Goal: Task Accomplishment & Management: Complete application form

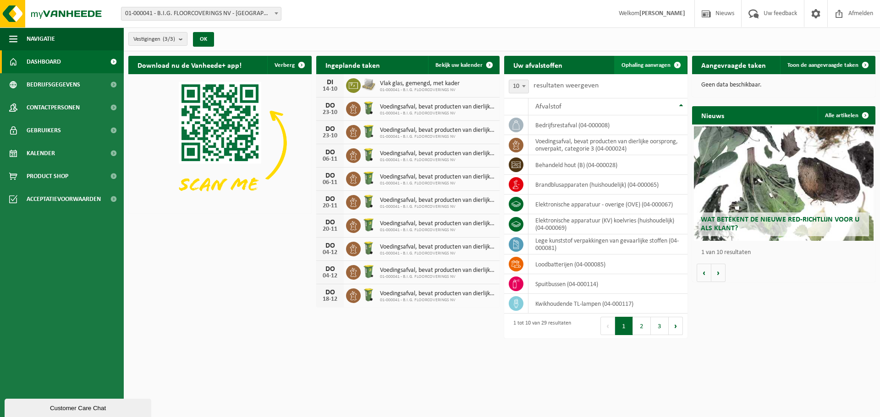
click at [647, 64] on span "Ophaling aanvragen" at bounding box center [645, 65] width 49 height 6
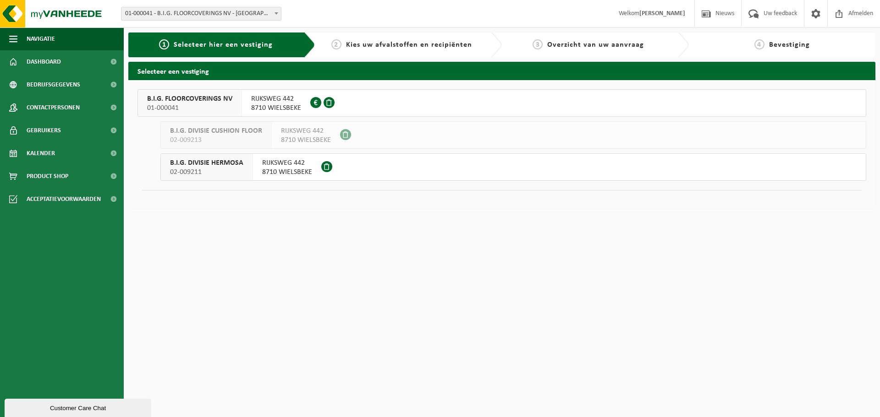
click at [350, 103] on button "B.I.G. FLOORCOVERINGS NV 01-000041 RIJKSWEG 442 8710 WIELSBEKE 0452.751.953" at bounding box center [501, 102] width 728 height 27
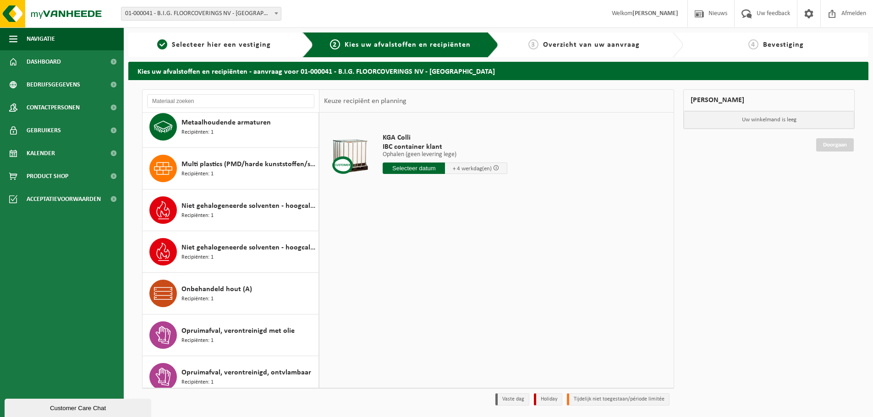
scroll to position [596, 0]
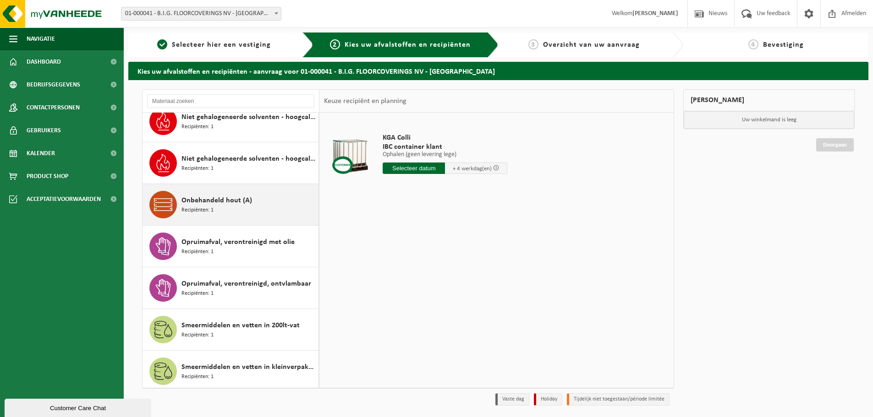
click at [253, 211] on div "Onbehandeld hout (A) Recipiënten: 1" at bounding box center [248, 204] width 135 height 27
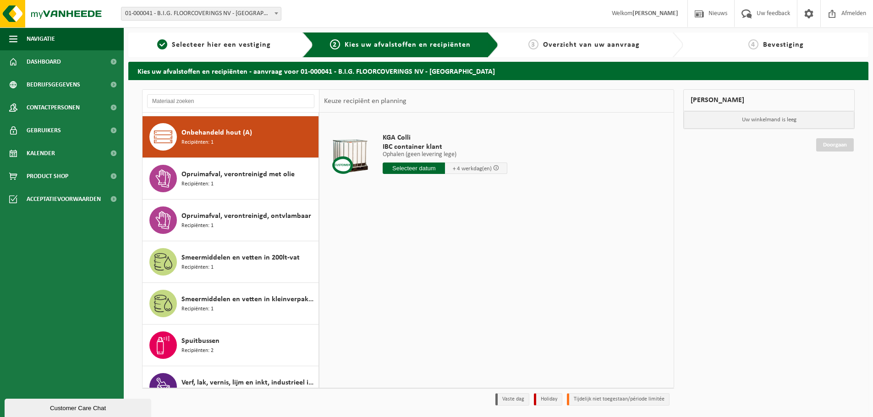
scroll to position [667, 0]
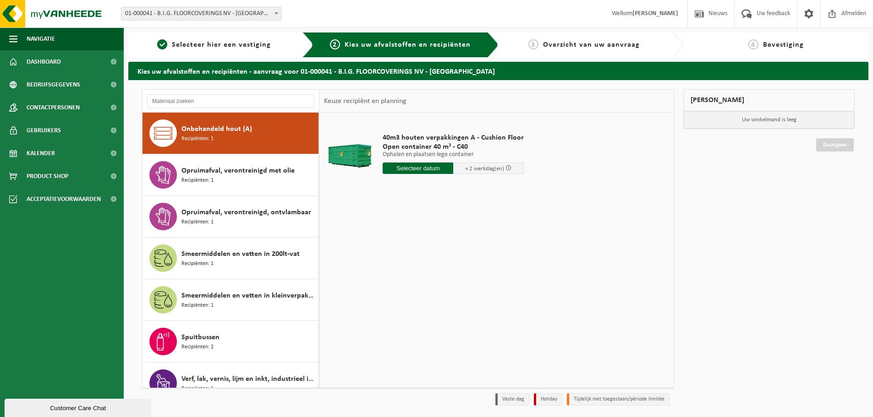
click at [432, 168] on input "text" at bounding box center [418, 168] width 71 height 11
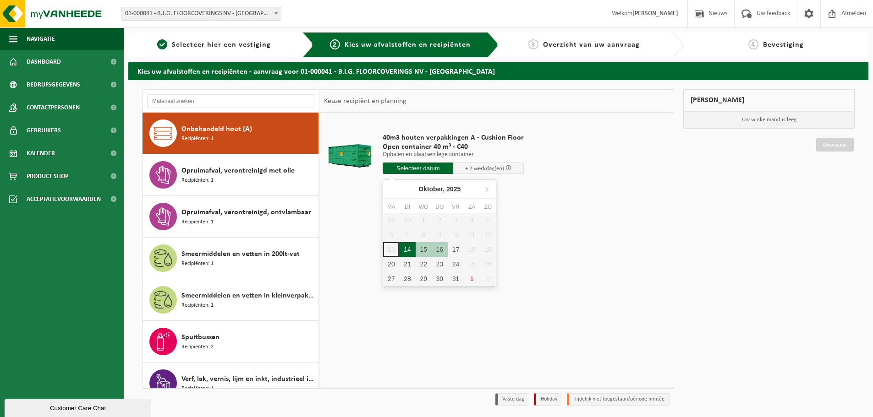
click at [405, 249] on div "14" at bounding box center [407, 249] width 16 height 15
type input "Van 2025-10-14"
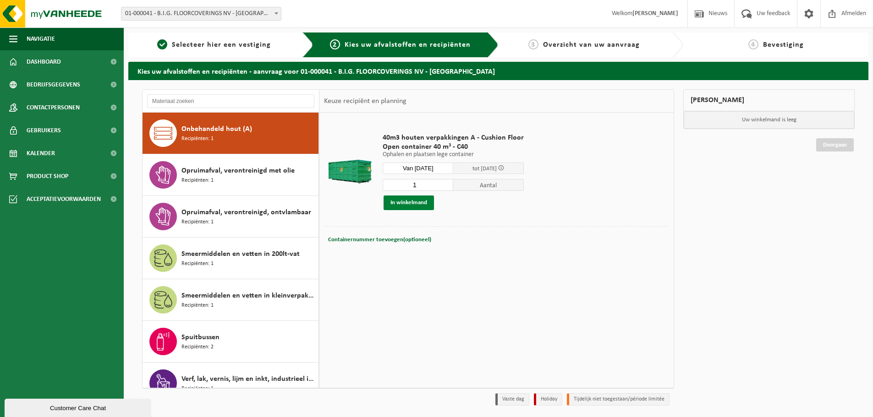
click at [415, 203] on button "In winkelmand" at bounding box center [408, 203] width 50 height 15
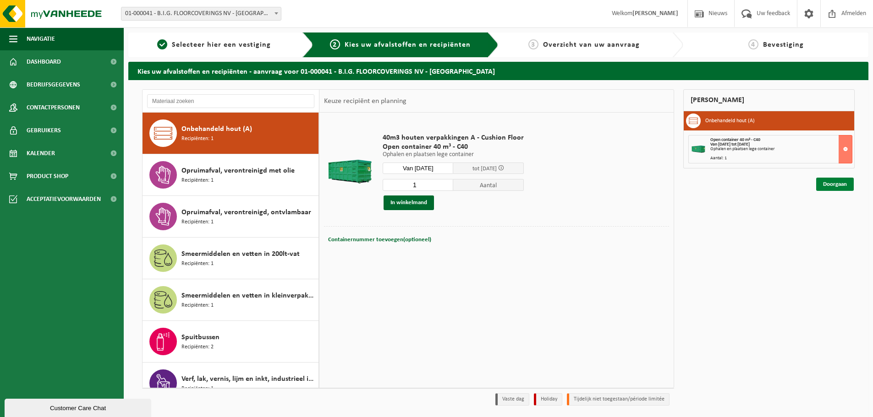
click at [842, 187] on link "Doorgaan" at bounding box center [835, 184] width 38 height 13
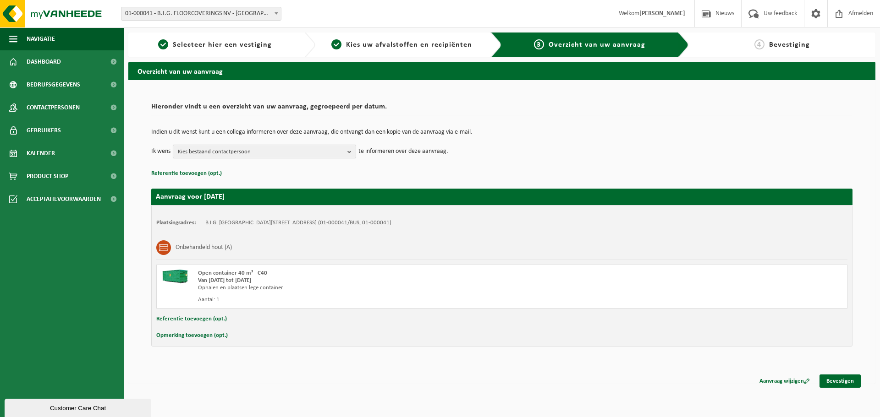
click at [253, 154] on span "Kies bestaand contactpersoon" at bounding box center [261, 152] width 166 height 14
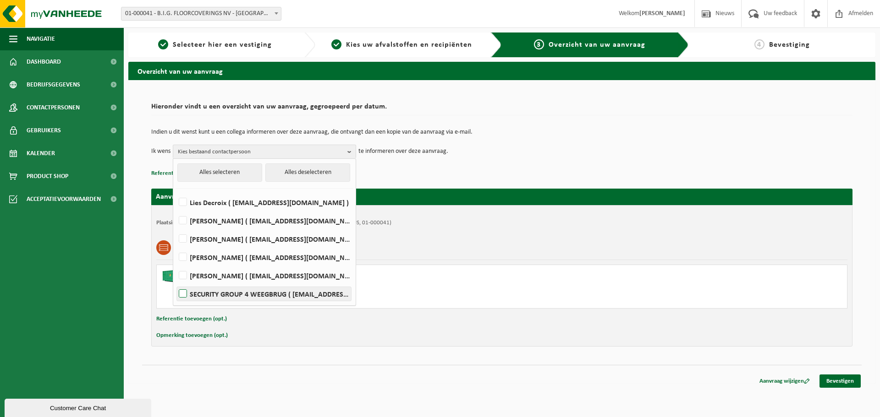
click at [241, 295] on label "SECURITY GROUP 4 WEEGBRUG ( security.group4@bintg.com )" at bounding box center [264, 294] width 174 height 14
click at [175, 283] on input "SECURITY GROUP 4 WEEGBRUG ( security.group4@bintg.com )" at bounding box center [175, 282] width 0 height 0
checkbox input "true"
drag, startPoint x: 378, startPoint y: 332, endPoint x: 242, endPoint y: 331, distance: 136.1
click at [373, 332] on div "Opmerking toevoegen (opt.)" at bounding box center [501, 336] width 691 height 12
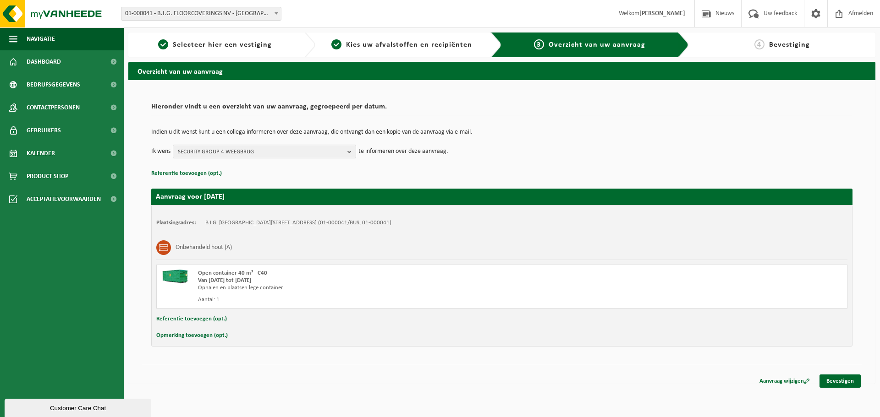
click at [189, 321] on button "Referentie toevoegen (opt.)" at bounding box center [191, 319] width 71 height 12
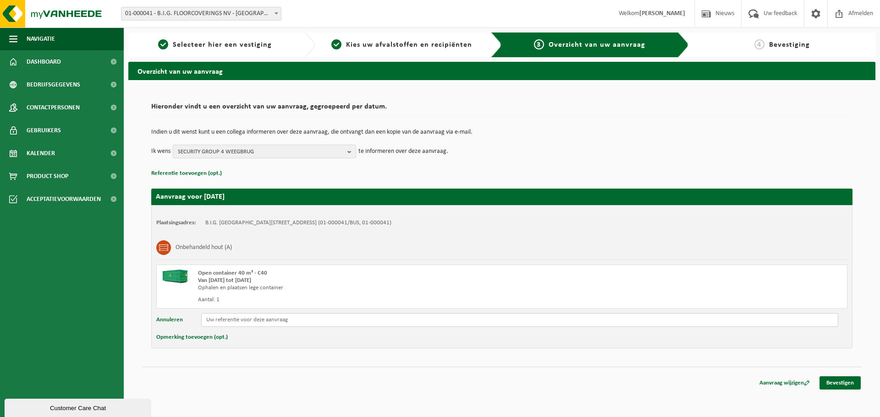
click at [235, 318] on input "text" at bounding box center [519, 320] width 637 height 14
type input "hout container thv poort V2"
drag, startPoint x: 836, startPoint y: 380, endPoint x: 827, endPoint y: 411, distance: 32.2
click at [836, 380] on link "Bevestigen" at bounding box center [839, 383] width 41 height 13
